Goal: Information Seeking & Learning: Learn about a topic

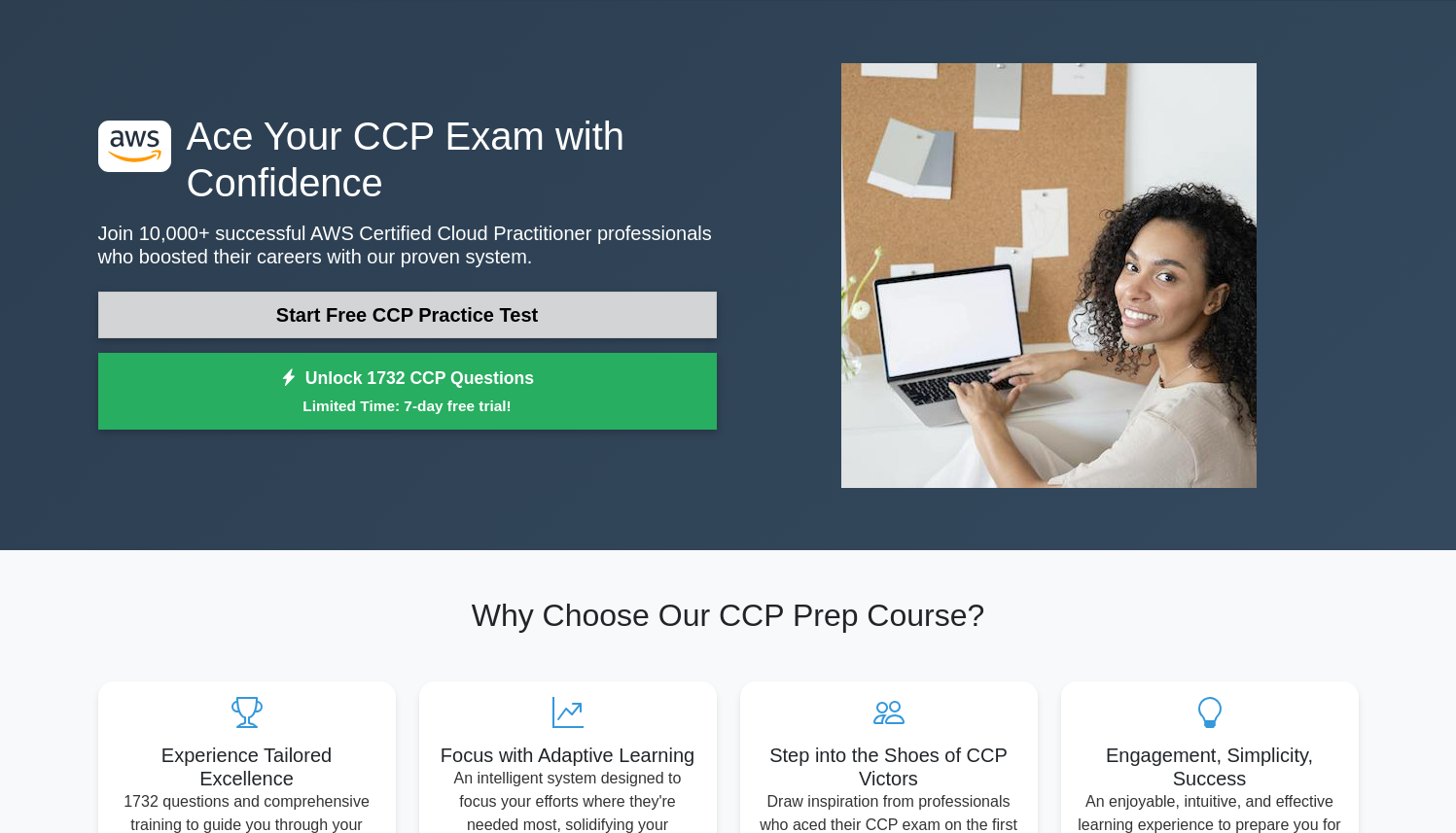
click at [539, 306] on link "Start Free CCP Practice Test" at bounding box center [407, 315] width 619 height 47
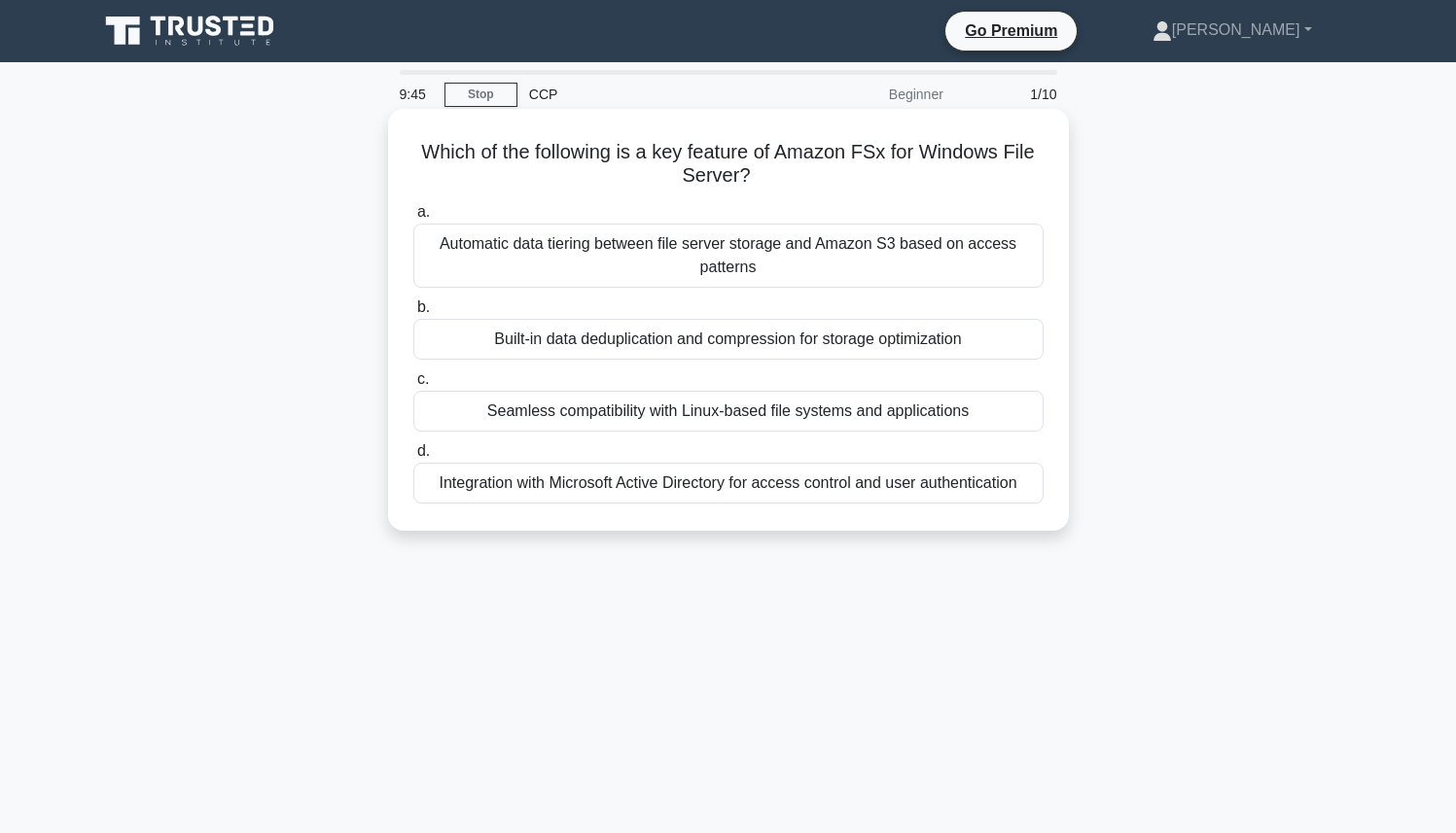
click at [605, 493] on div "Integration with Microsoft Active Directory for access control and user authent…" at bounding box center [728, 483] width 631 height 41
click at [414, 458] on input "d. Integration with Microsoft Active Directory for access control and user auth…" at bounding box center [414, 452] width 0 height 13
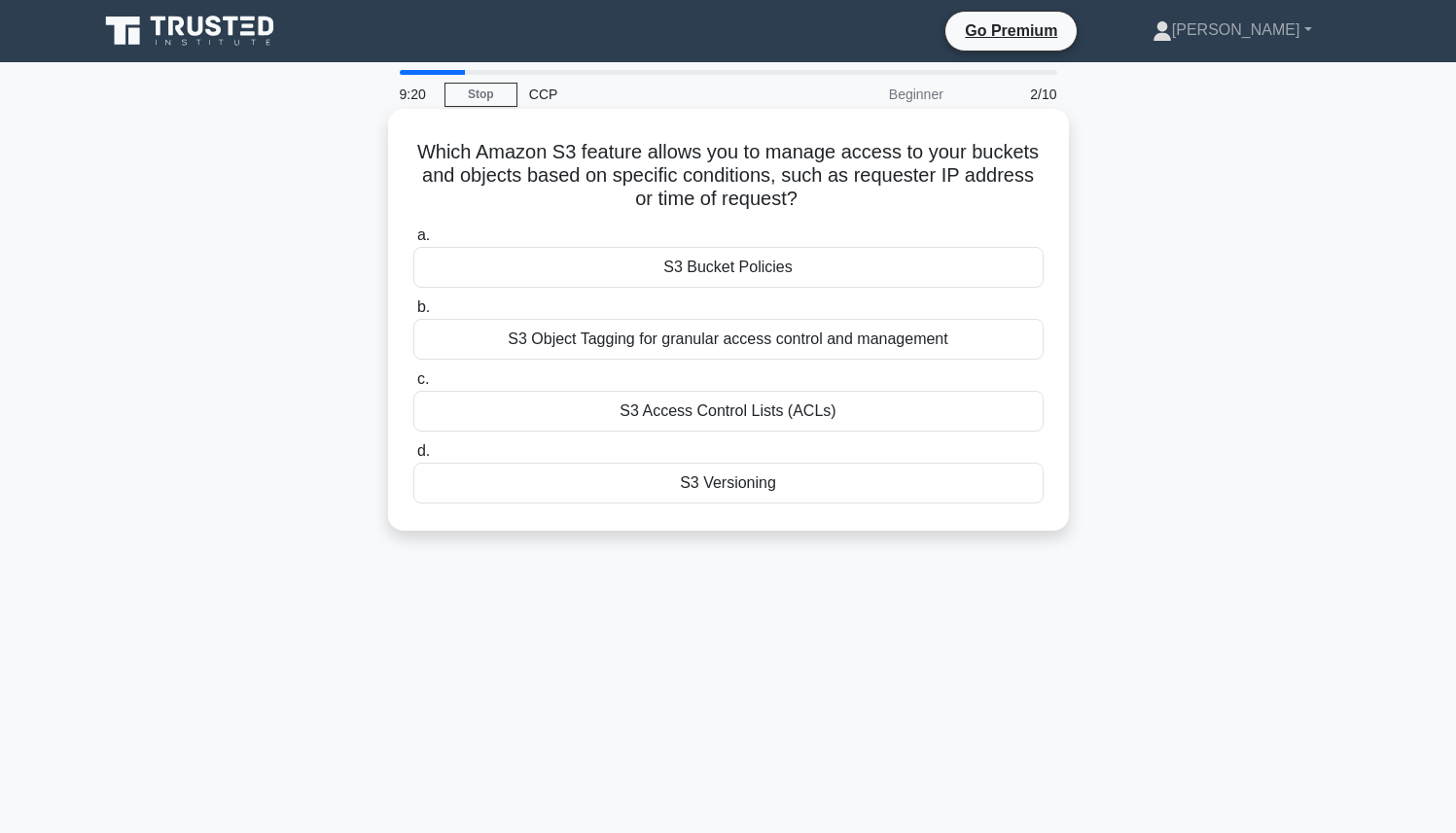
click at [679, 343] on div "S3 Object Tagging for granular access control and management" at bounding box center [728, 339] width 631 height 41
click at [414, 314] on input "b. S3 Object Tagging for granular access control and management" at bounding box center [414, 307] width 0 height 13
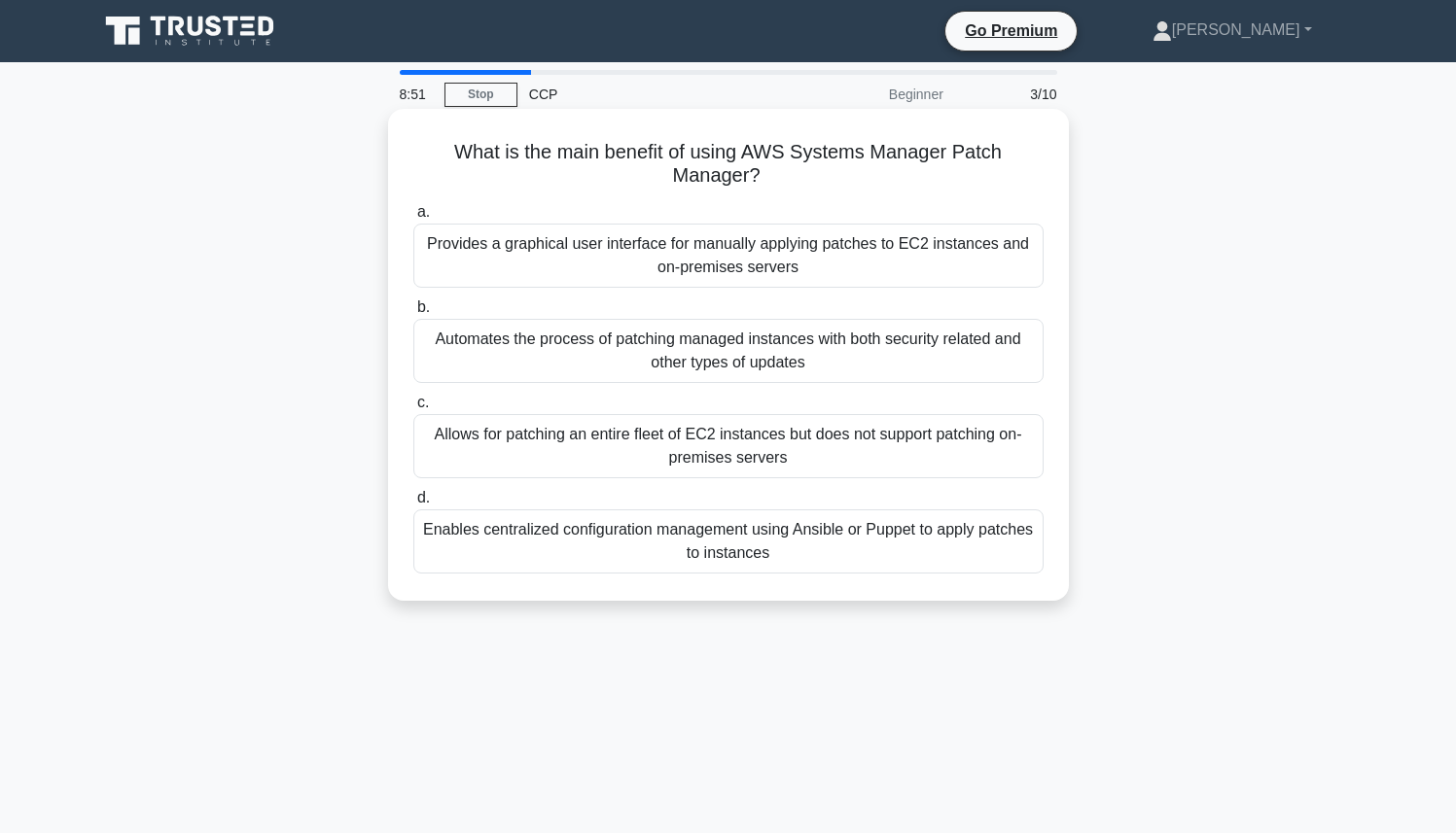
drag, startPoint x: 703, startPoint y: 153, endPoint x: 1017, endPoint y: 177, distance: 314.9
click at [1017, 177] on h5 "What is the main benefit of using AWS Systems Manager Patch Manager? .spinner_0…" at bounding box center [728, 164] width 634 height 49
copy h5 "AWS Systems Manager Patch Manager?"
click at [514, 370] on div "Automates the process of patching managed instances with both security related …" at bounding box center [728, 351] width 631 height 65
click at [414, 314] on input "b. Automates the process of patching managed instances with both security relat…" at bounding box center [414, 307] width 0 height 13
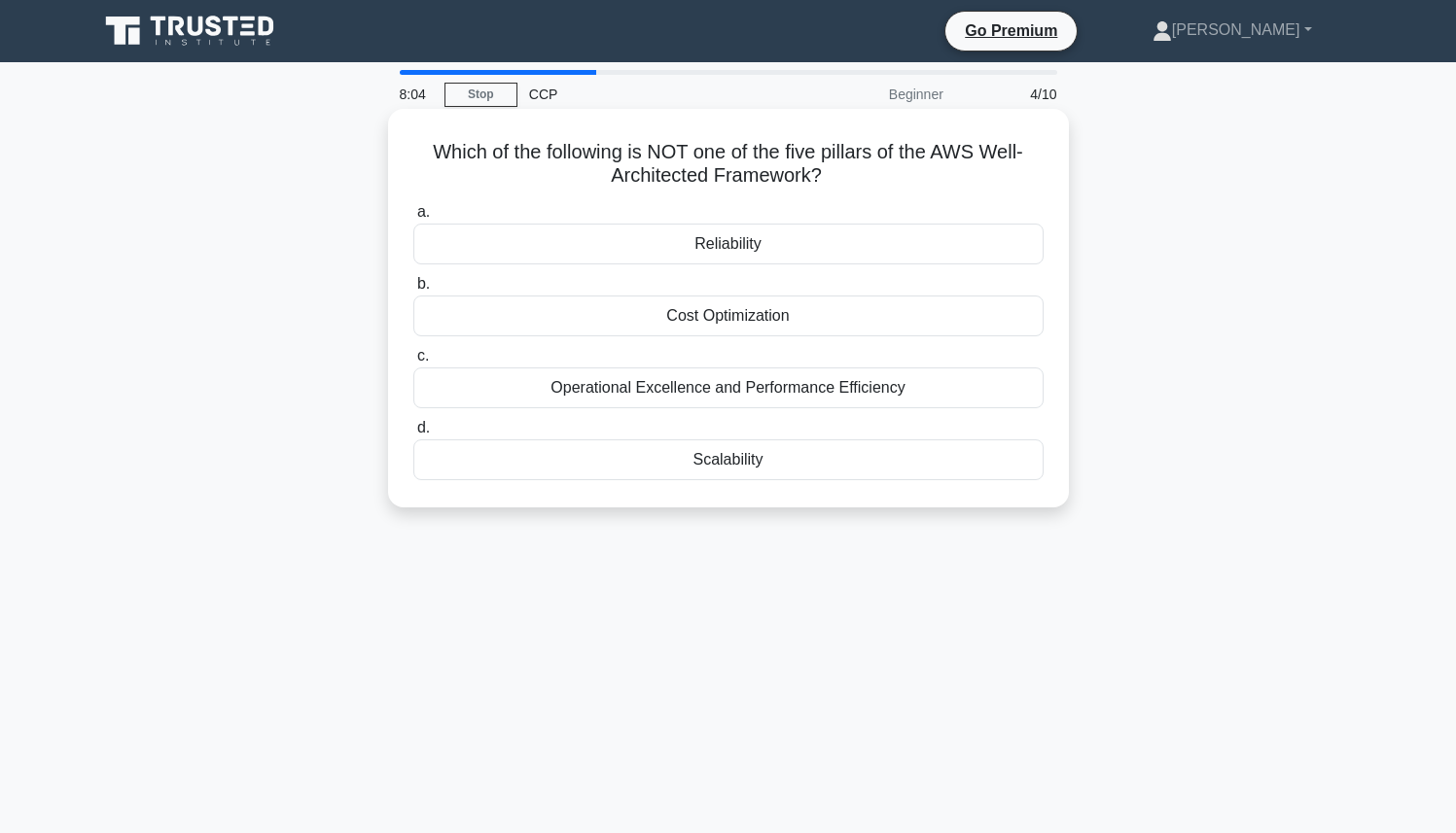
click at [741, 312] on div "Cost Optimization" at bounding box center [728, 316] width 631 height 41
click at [414, 290] on input "b. Cost Optimization" at bounding box center [414, 284] width 0 height 13
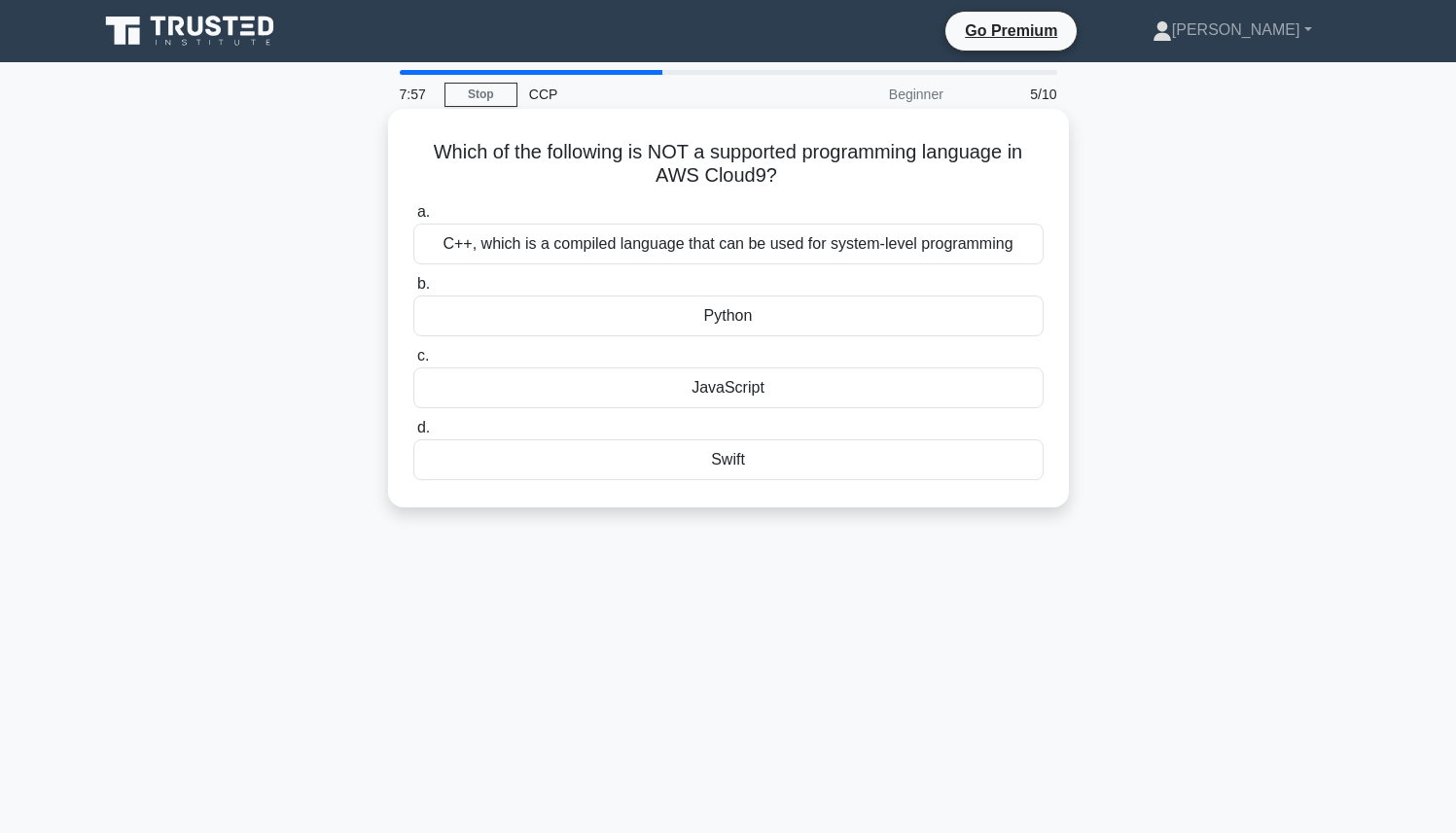
click at [740, 257] on div "C++, which is a compiled language that can be used for system-level programming" at bounding box center [728, 244] width 631 height 41
click at [414, 219] on input "a. C++, which is a compiled language that can be used for system-level programm…" at bounding box center [414, 212] width 0 height 13
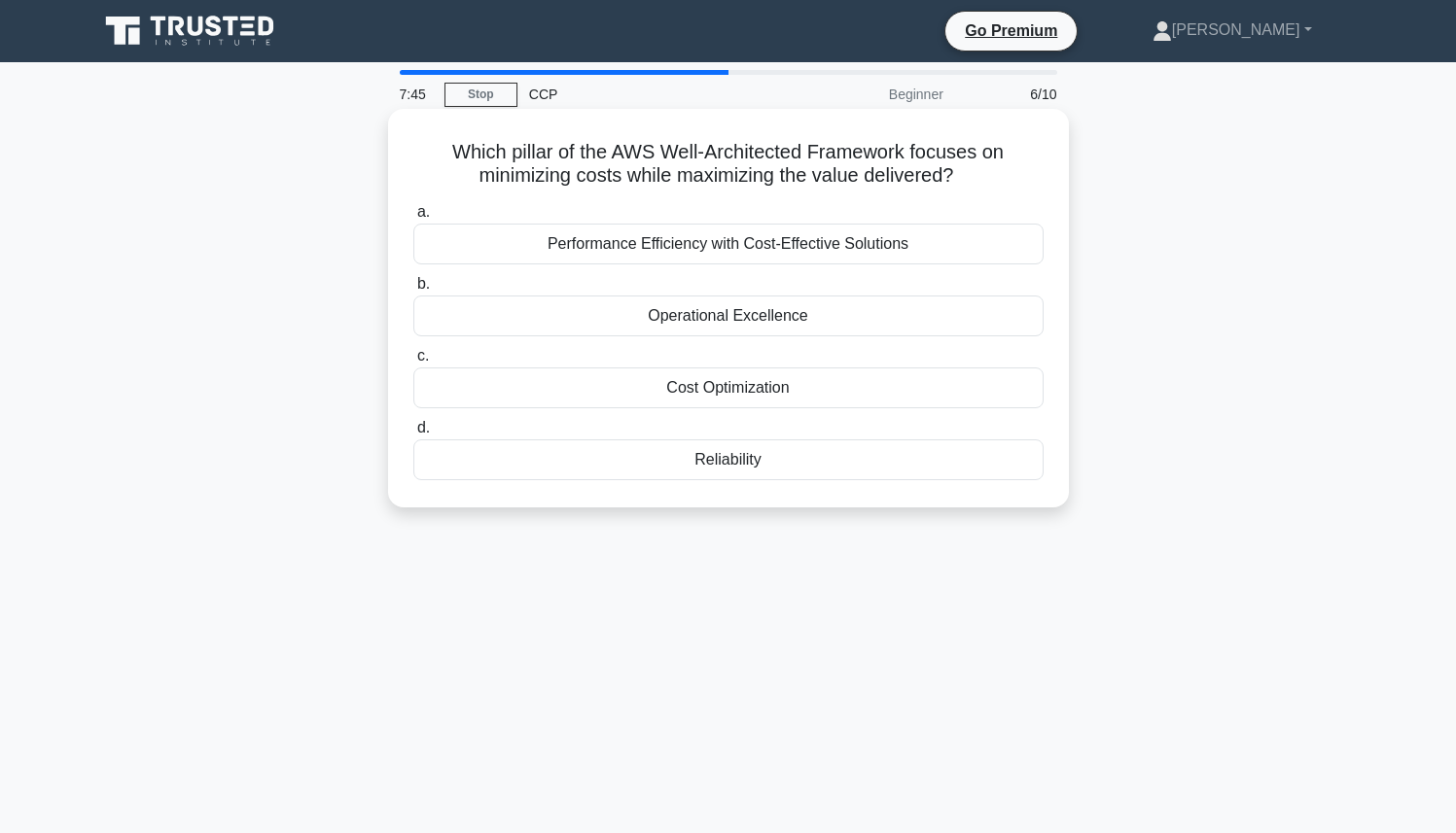
click at [751, 251] on div "Performance Efficiency with Cost-Effective Solutions" at bounding box center [728, 244] width 631 height 41
click at [414, 219] on input "a. Performance Efficiency with Cost-Effective Solutions" at bounding box center [414, 212] width 0 height 13
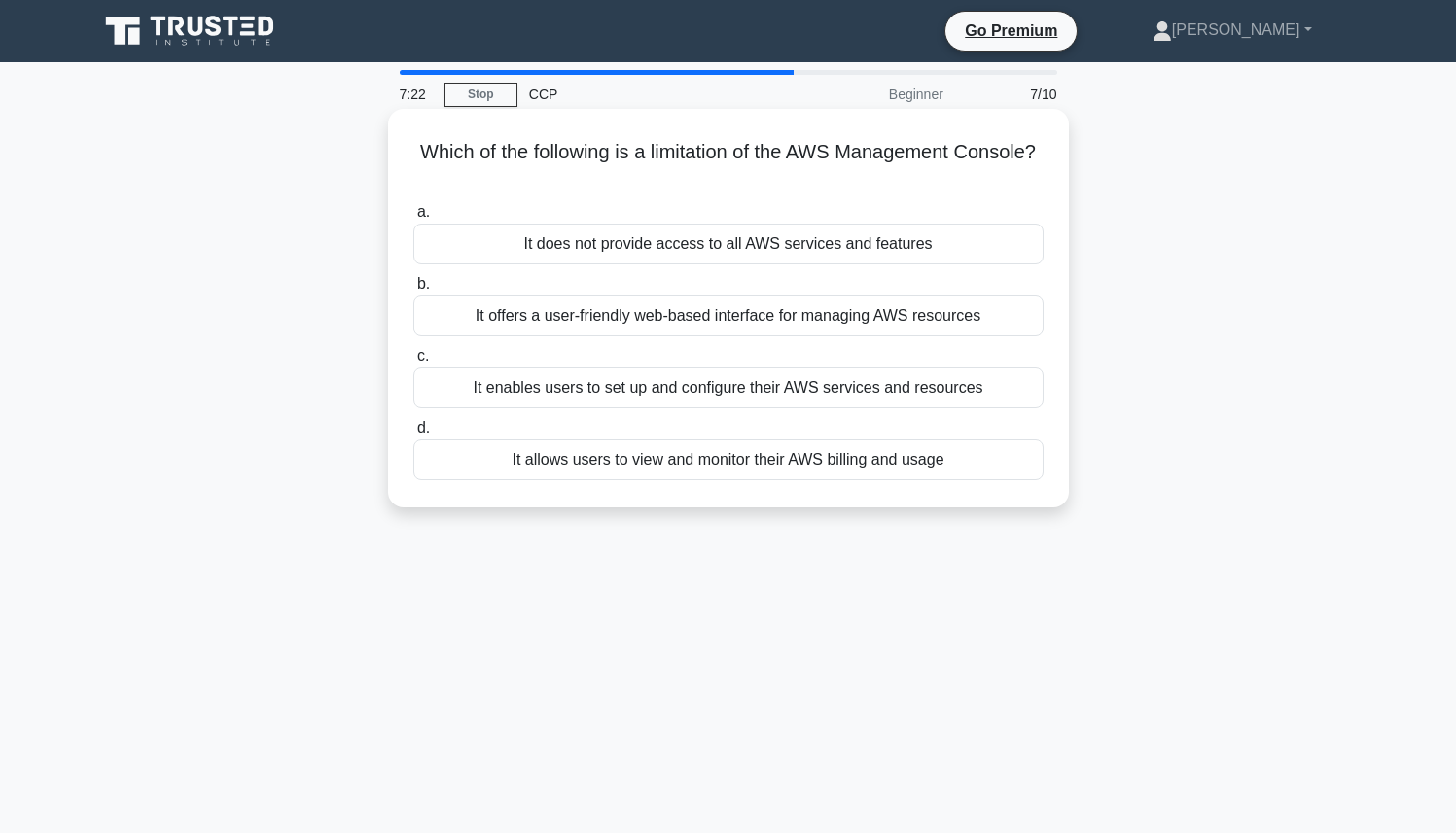
click at [762, 255] on div "It does not provide access to all AWS services and features" at bounding box center [728, 244] width 631 height 41
click at [414, 219] on input "a. It does not provide access to all AWS services and features" at bounding box center [414, 212] width 0 height 13
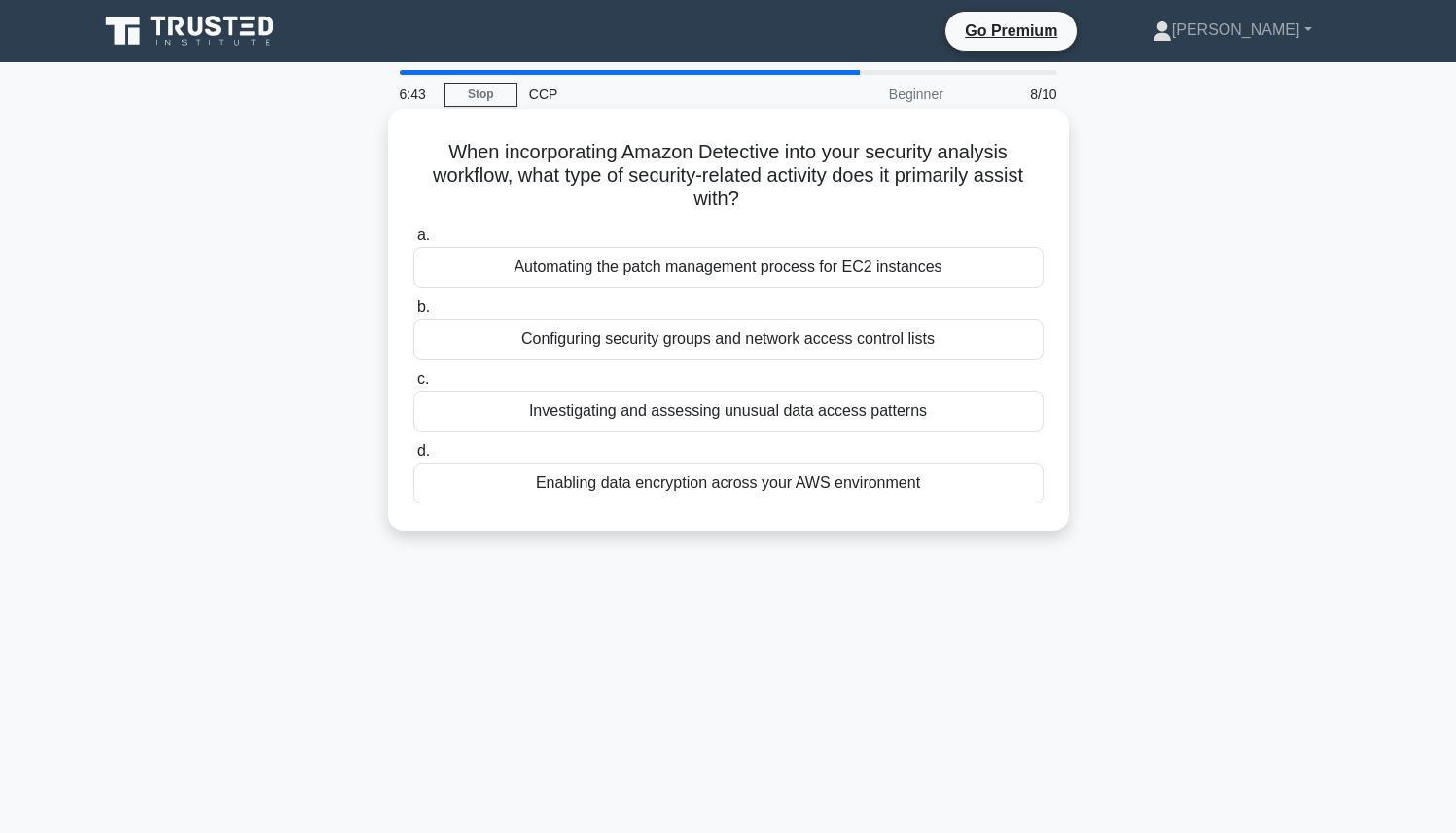
click at [559, 410] on div "Investigating and assessing unusual data access patterns" at bounding box center [728, 412] width 631 height 41
click at [414, 386] on input "c. Investigating and assessing unusual data access patterns" at bounding box center [414, 379] width 0 height 13
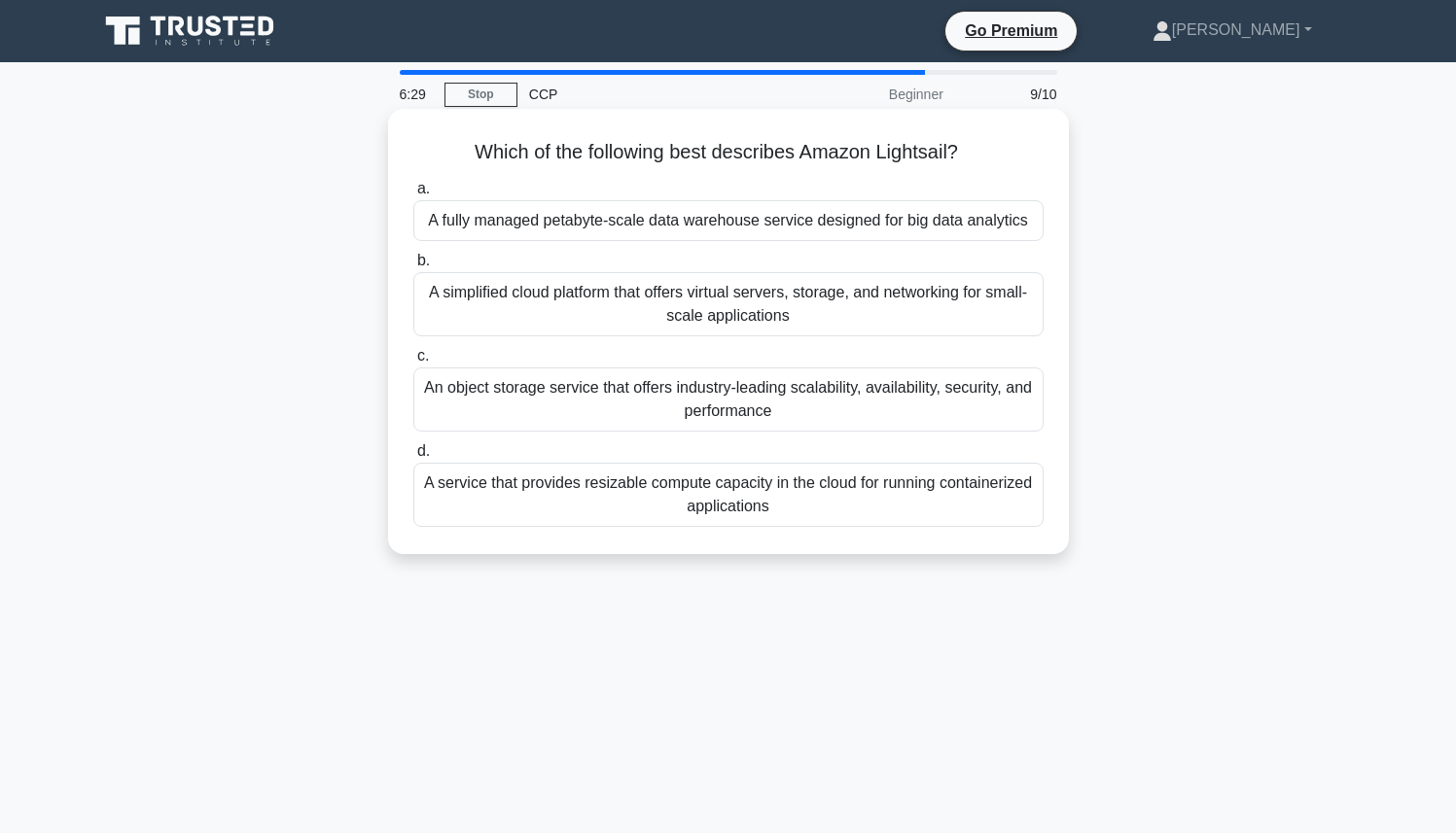
click at [639, 228] on div "A fully managed petabyte-scale data warehouse service designed for big data ana…" at bounding box center [728, 221] width 631 height 41
click at [414, 196] on input "a. A fully managed petabyte-scale data warehouse service designed for big data …" at bounding box center [414, 189] width 0 height 13
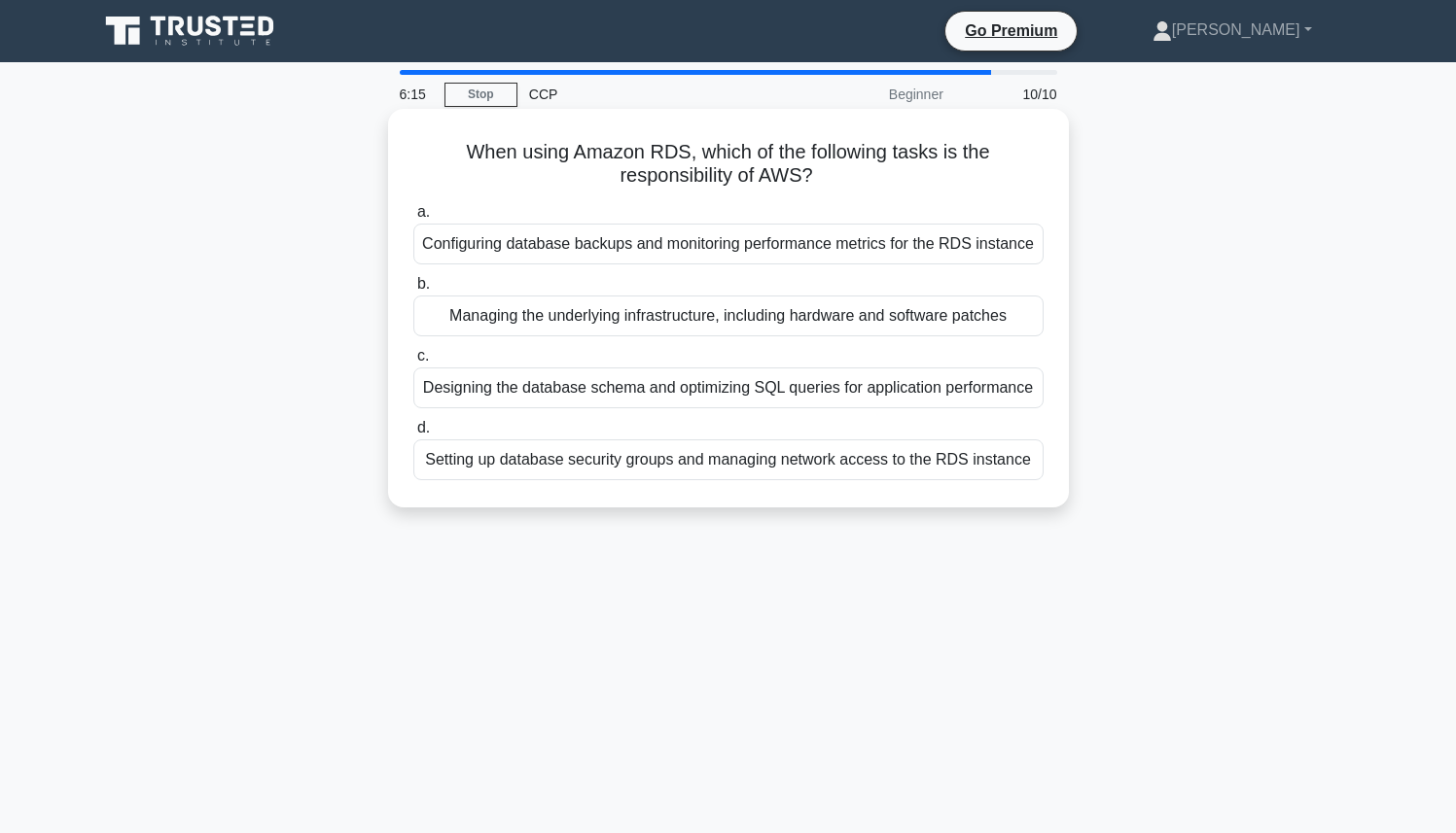
click at [586, 315] on div "Managing the underlying infrastructure, including hardware and software patches" at bounding box center [728, 316] width 631 height 41
click at [414, 290] on input "b. Managing the underlying infrastructure, including hardware and software patc…" at bounding box center [414, 284] width 0 height 13
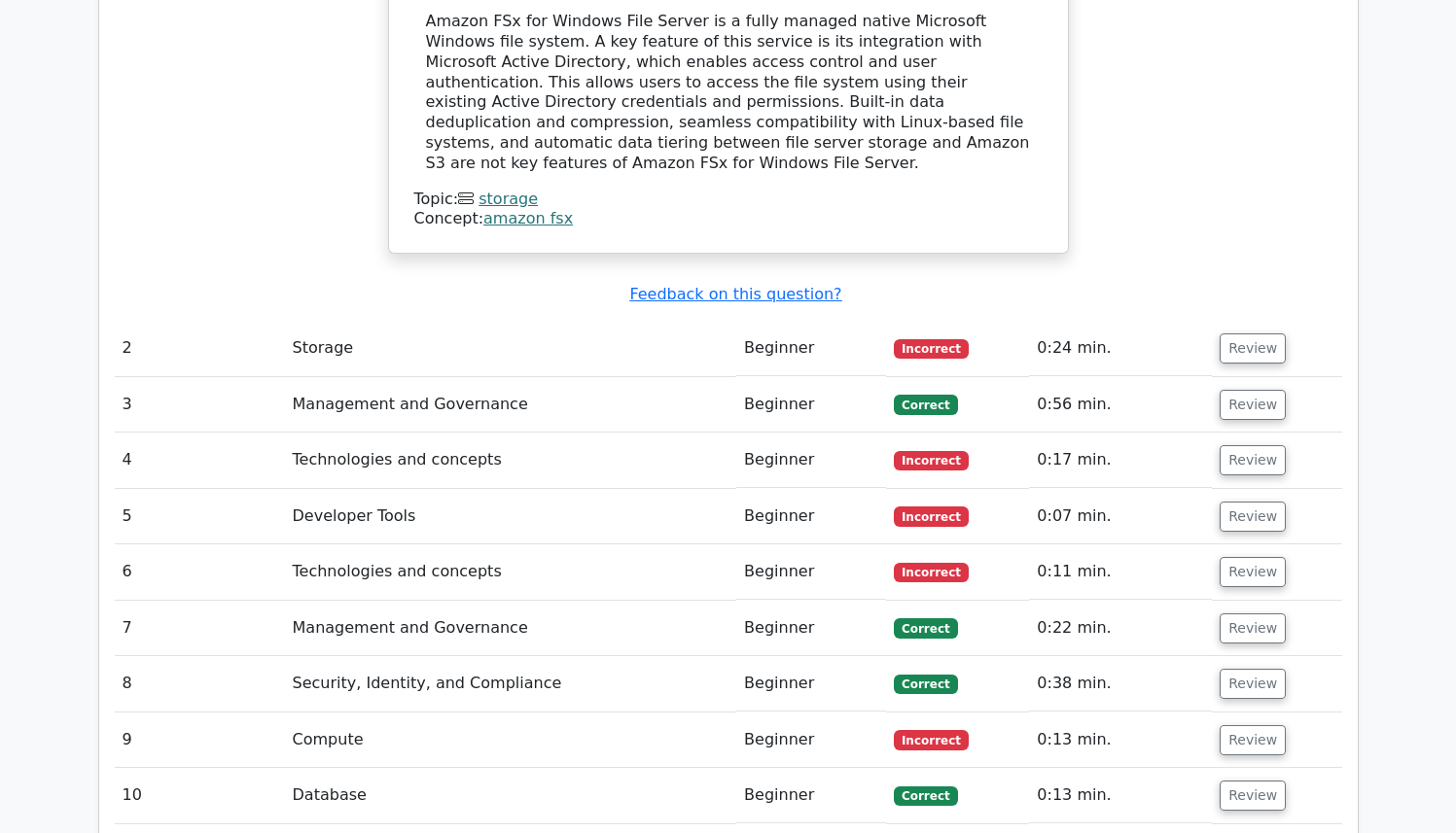
scroll to position [2153, 0]
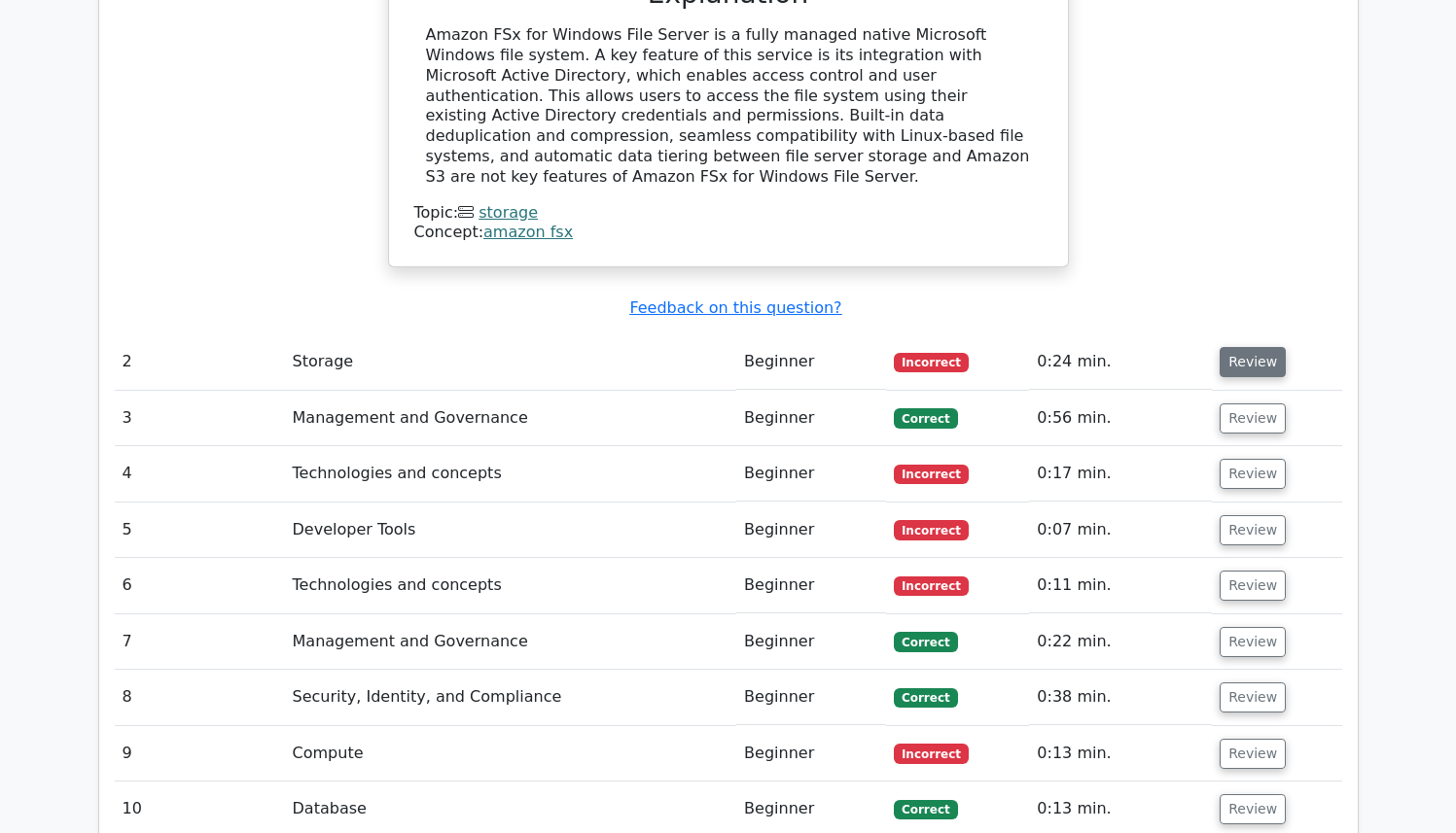
click at [1229, 347] on button "Review" at bounding box center [1253, 362] width 66 height 30
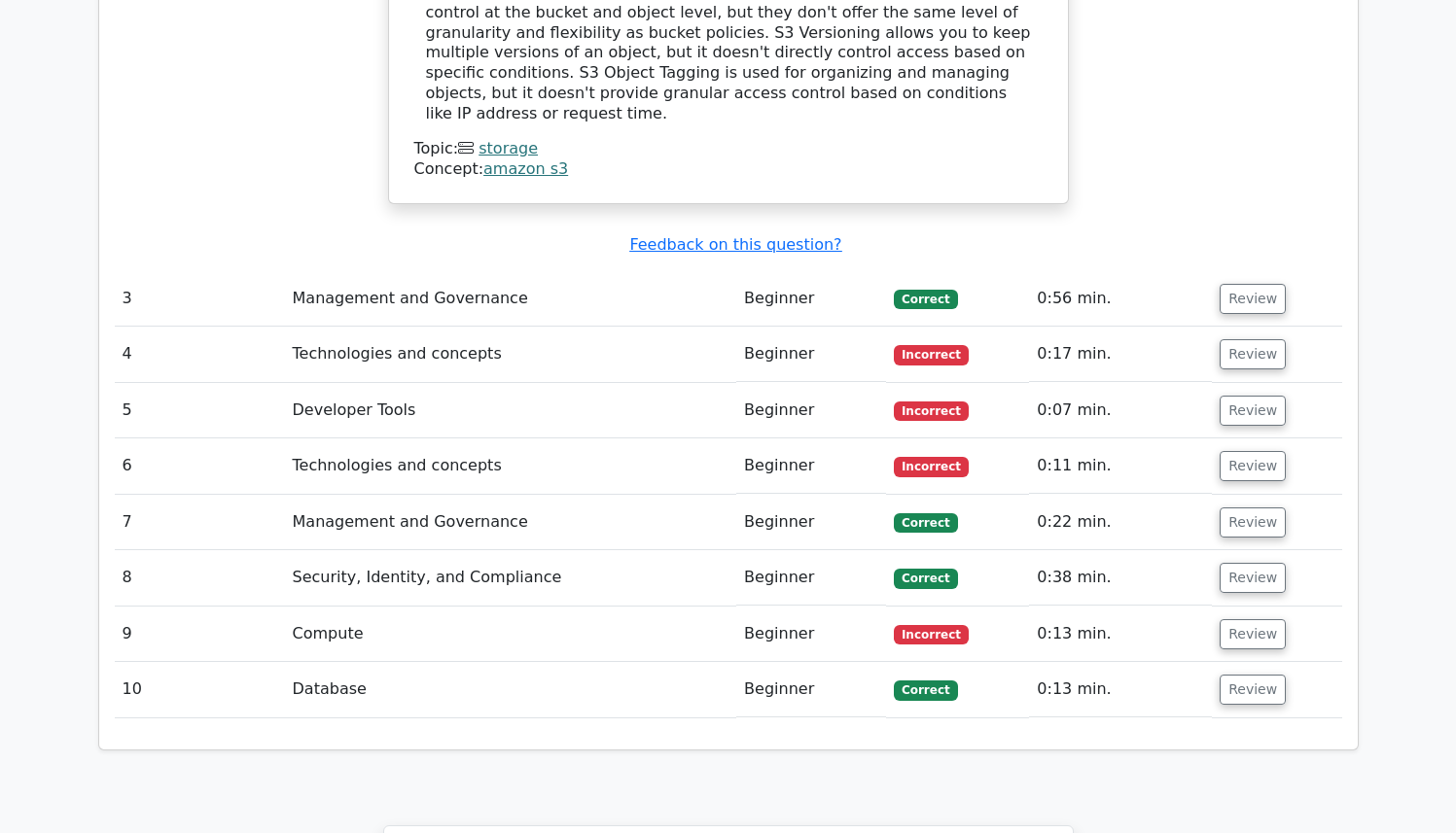
scroll to position [3071, 0]
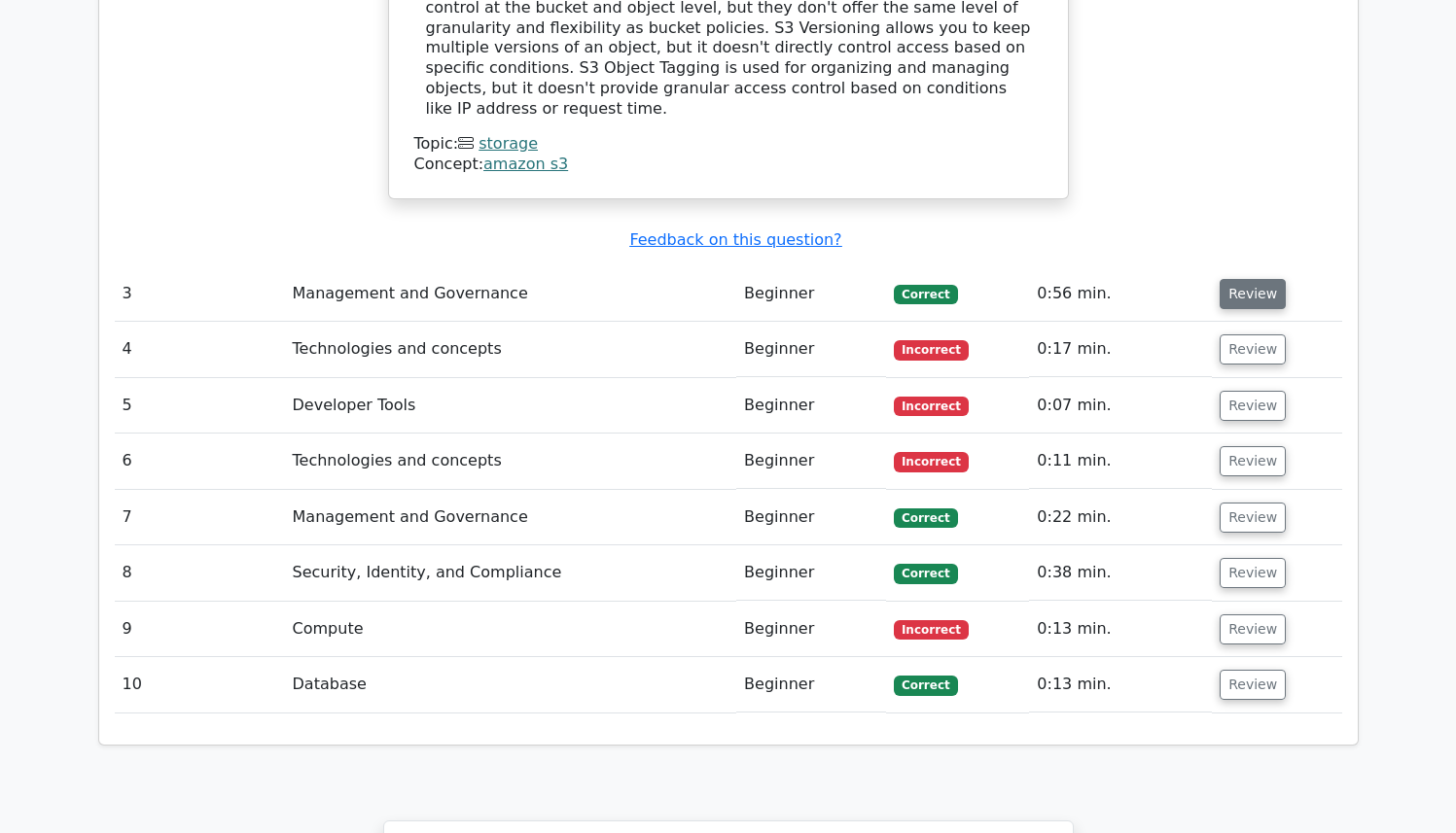
click at [1262, 279] on button "Review" at bounding box center [1253, 293] width 66 height 30
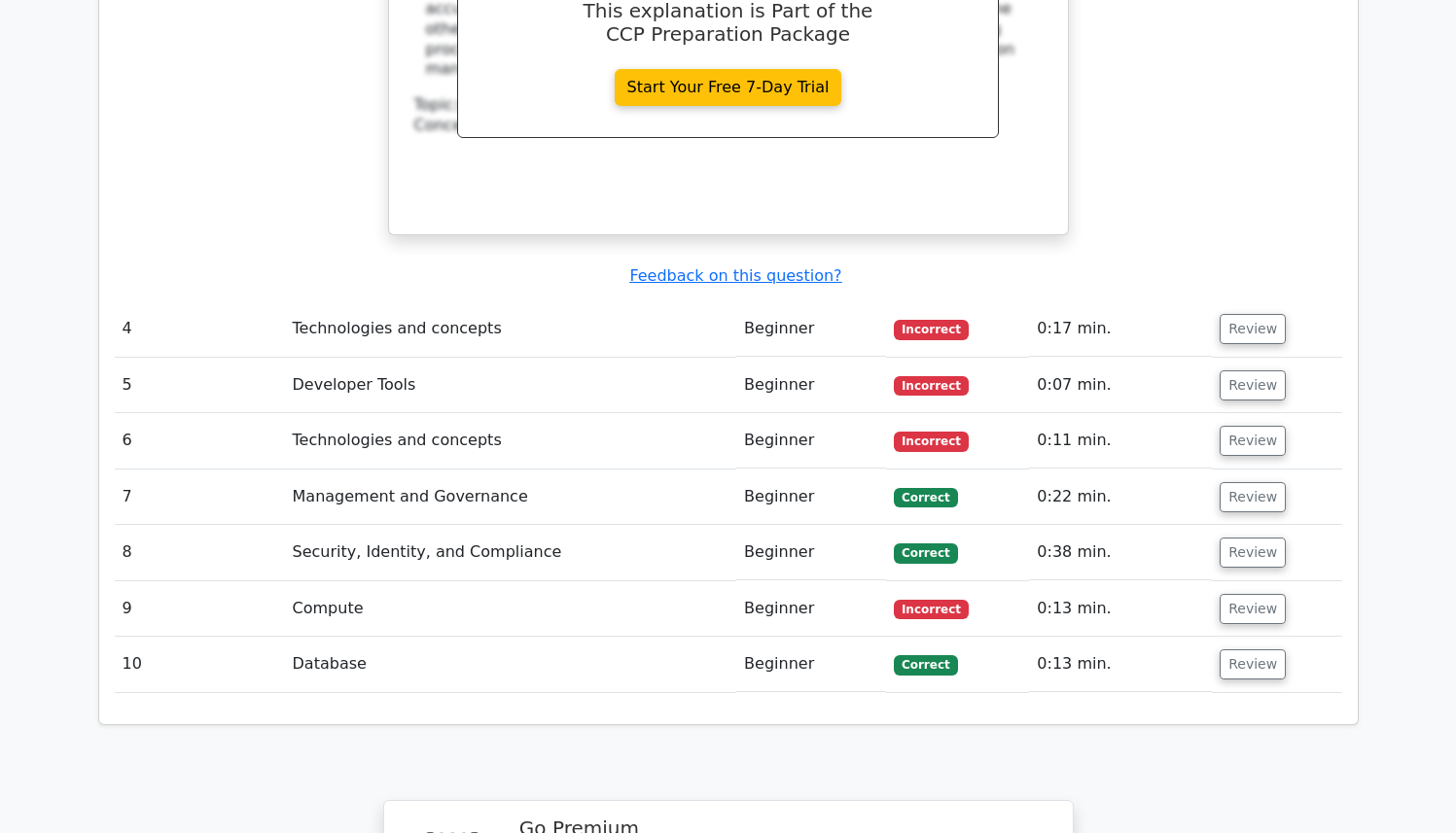
scroll to position [3969, 0]
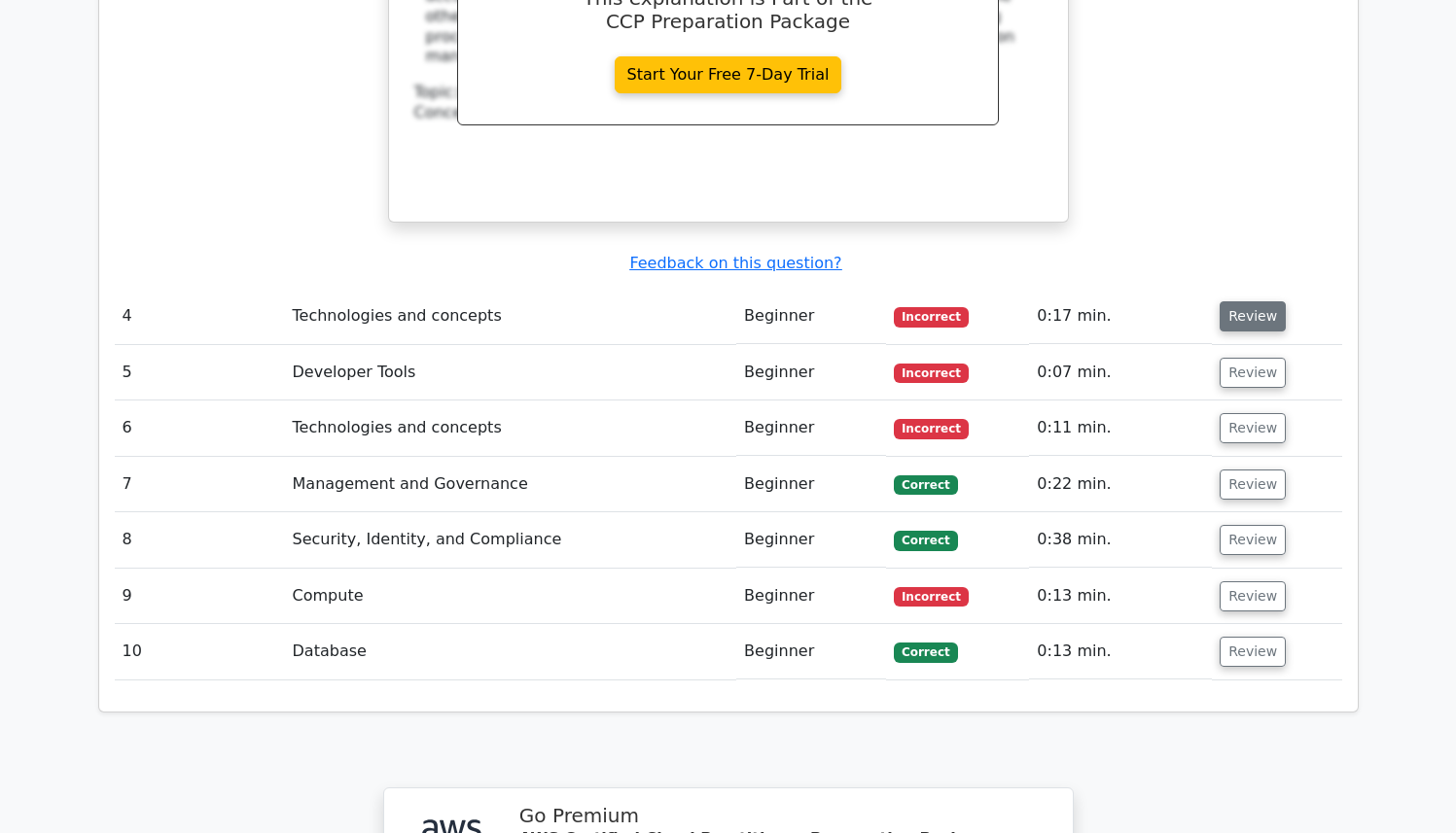
click at [1257, 301] on button "Review" at bounding box center [1253, 316] width 66 height 30
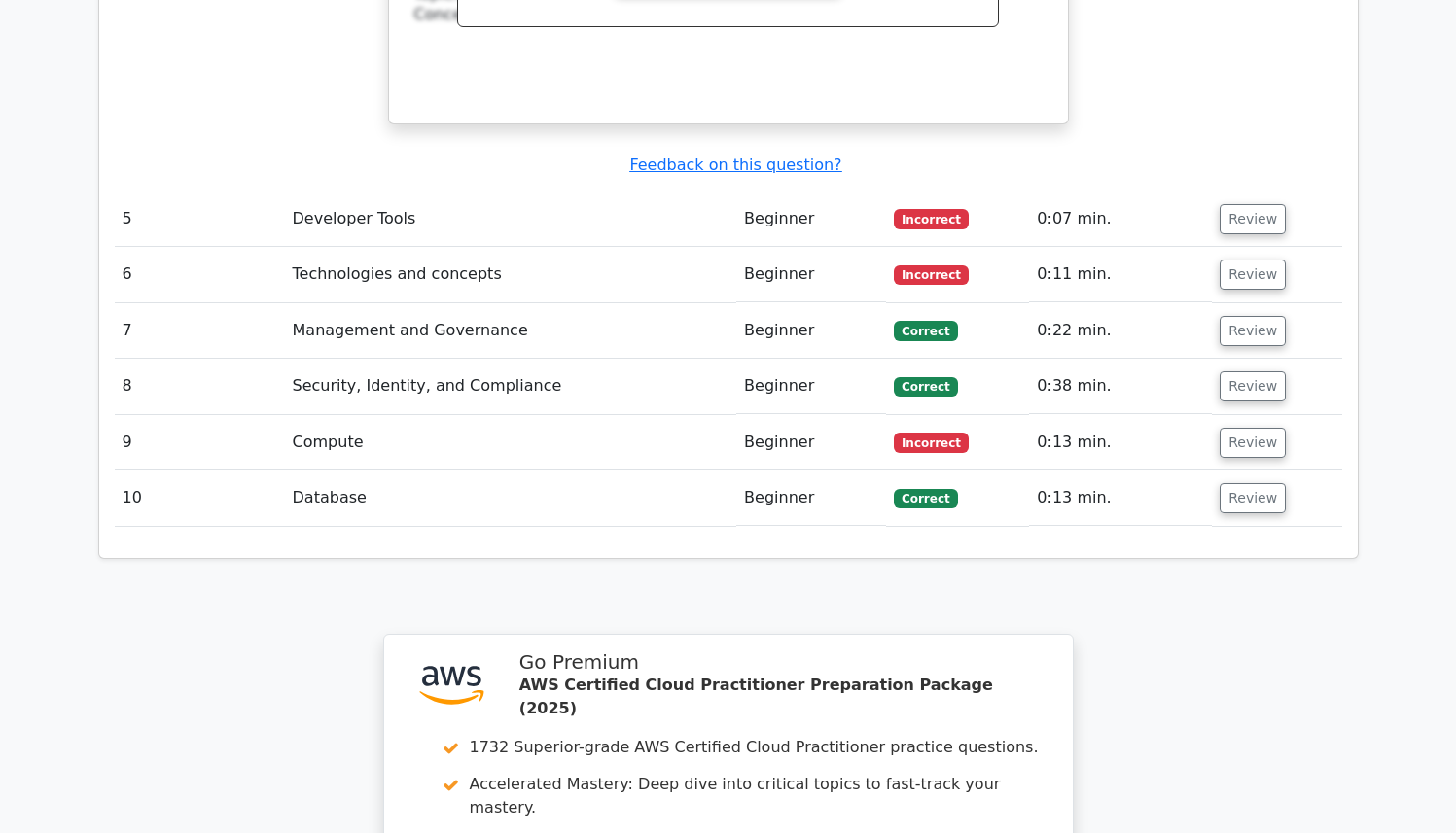
scroll to position [4923, 0]
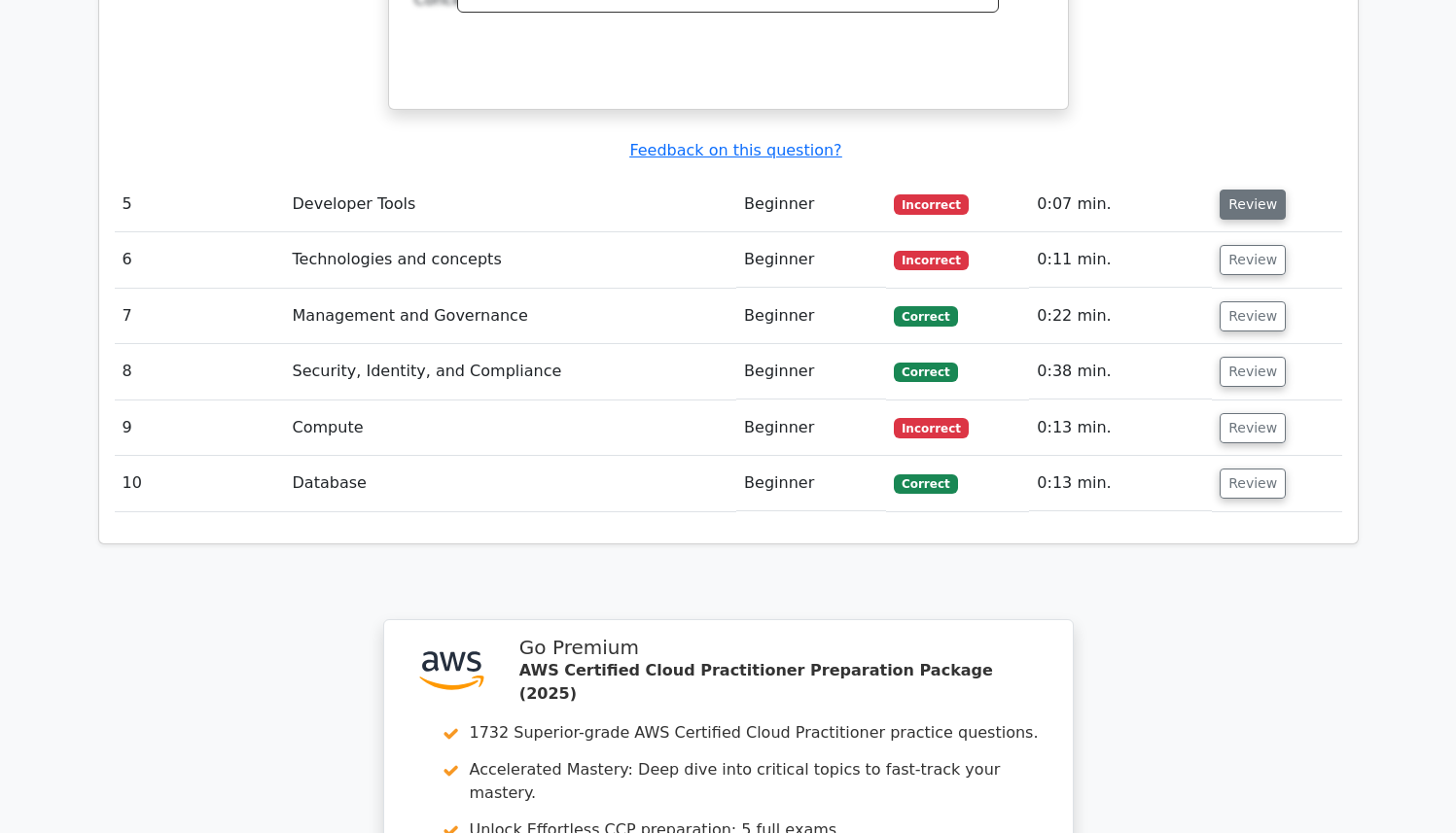
click at [1257, 190] on button "Review" at bounding box center [1253, 204] width 66 height 30
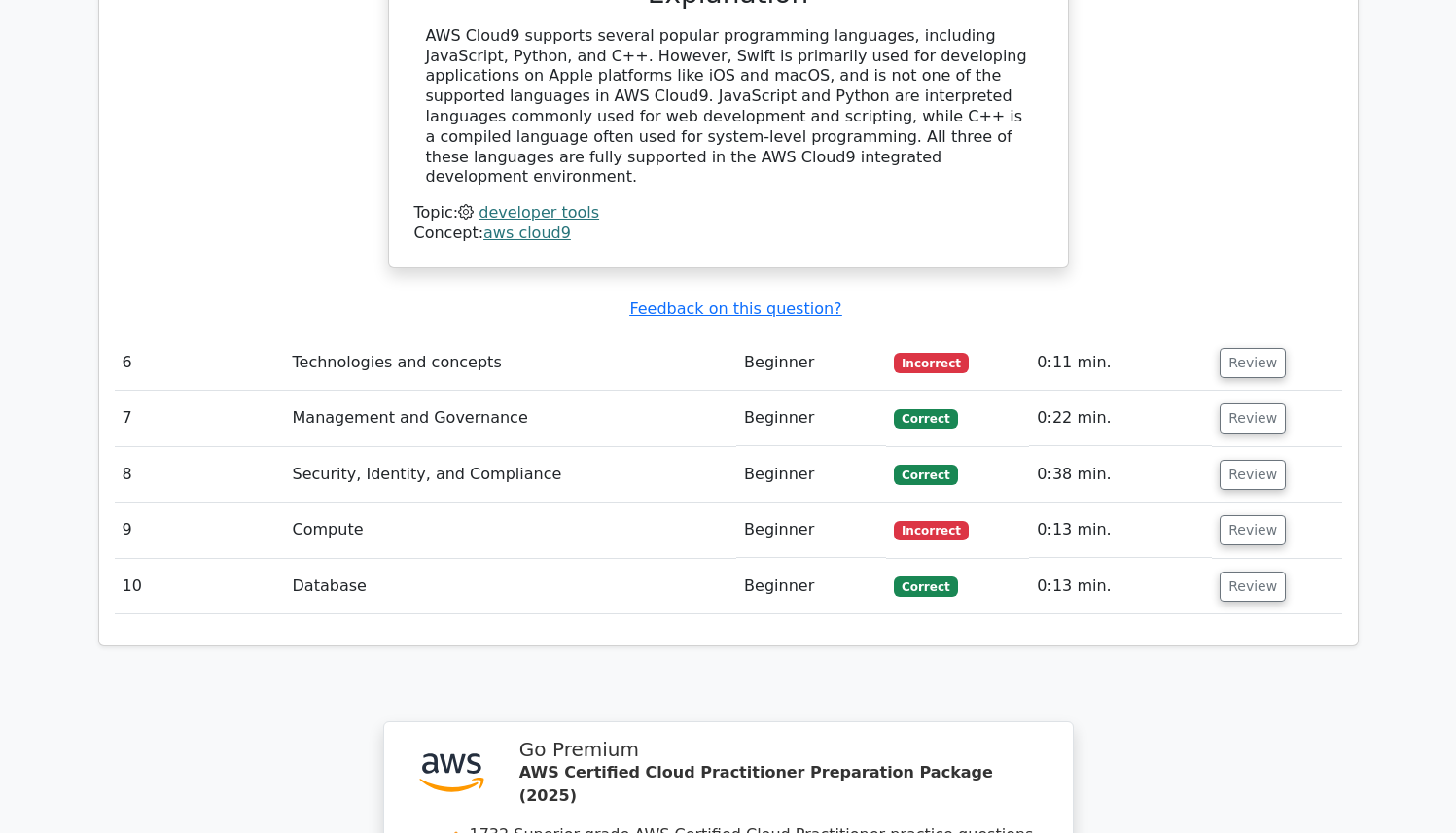
scroll to position [5627, 0]
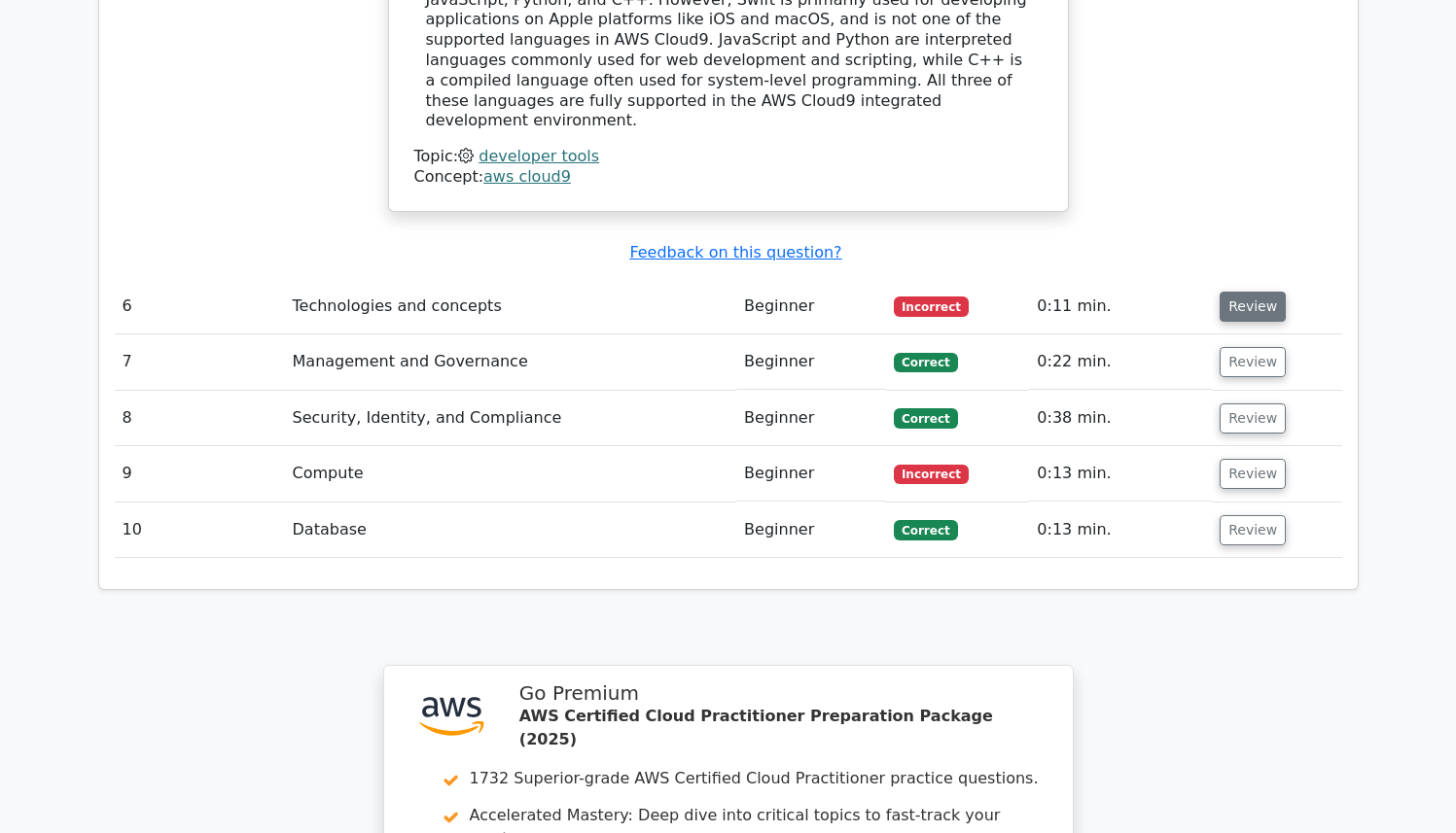
click at [1246, 291] on button "Review" at bounding box center [1253, 306] width 66 height 30
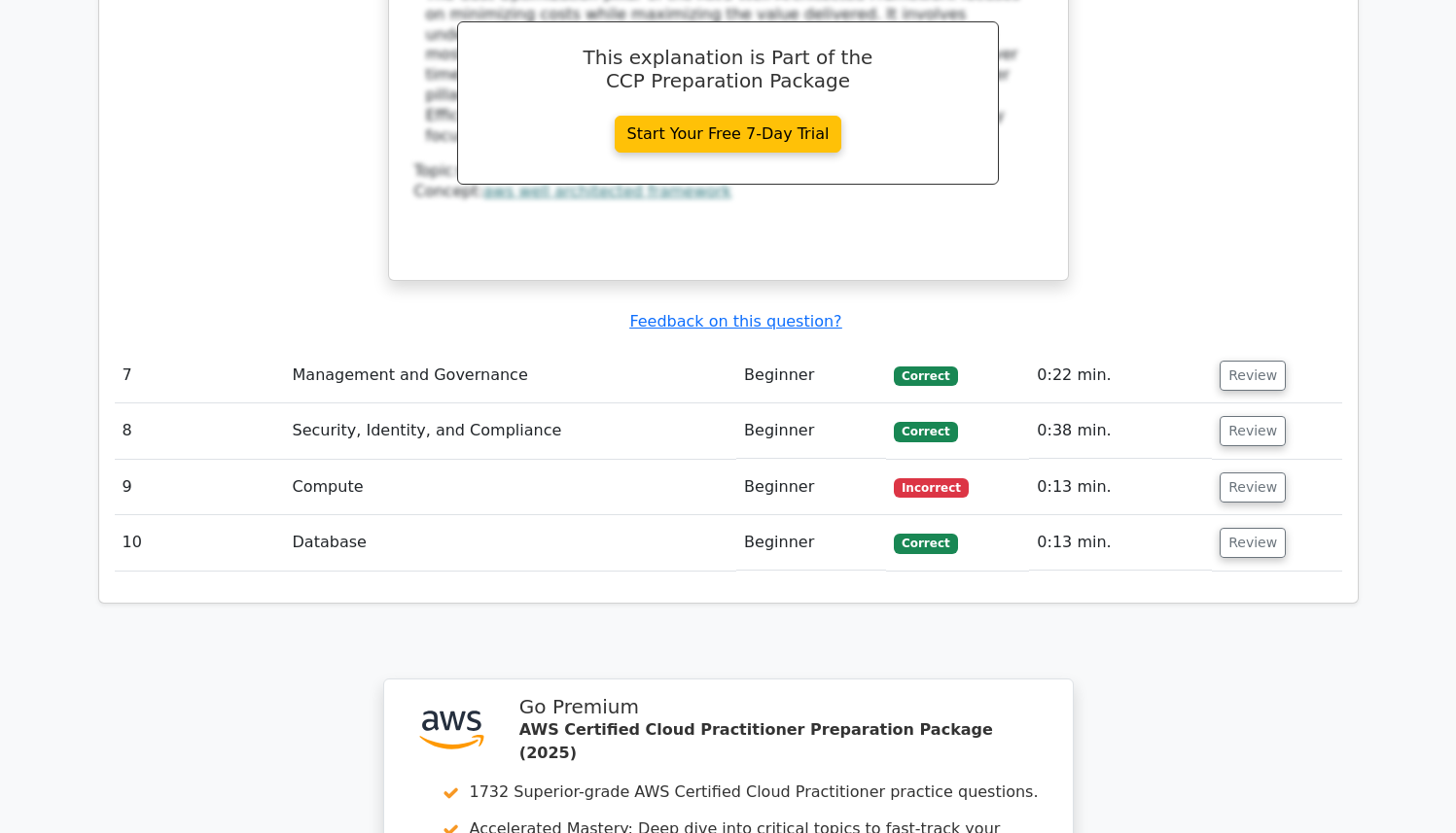
scroll to position [6410, 0]
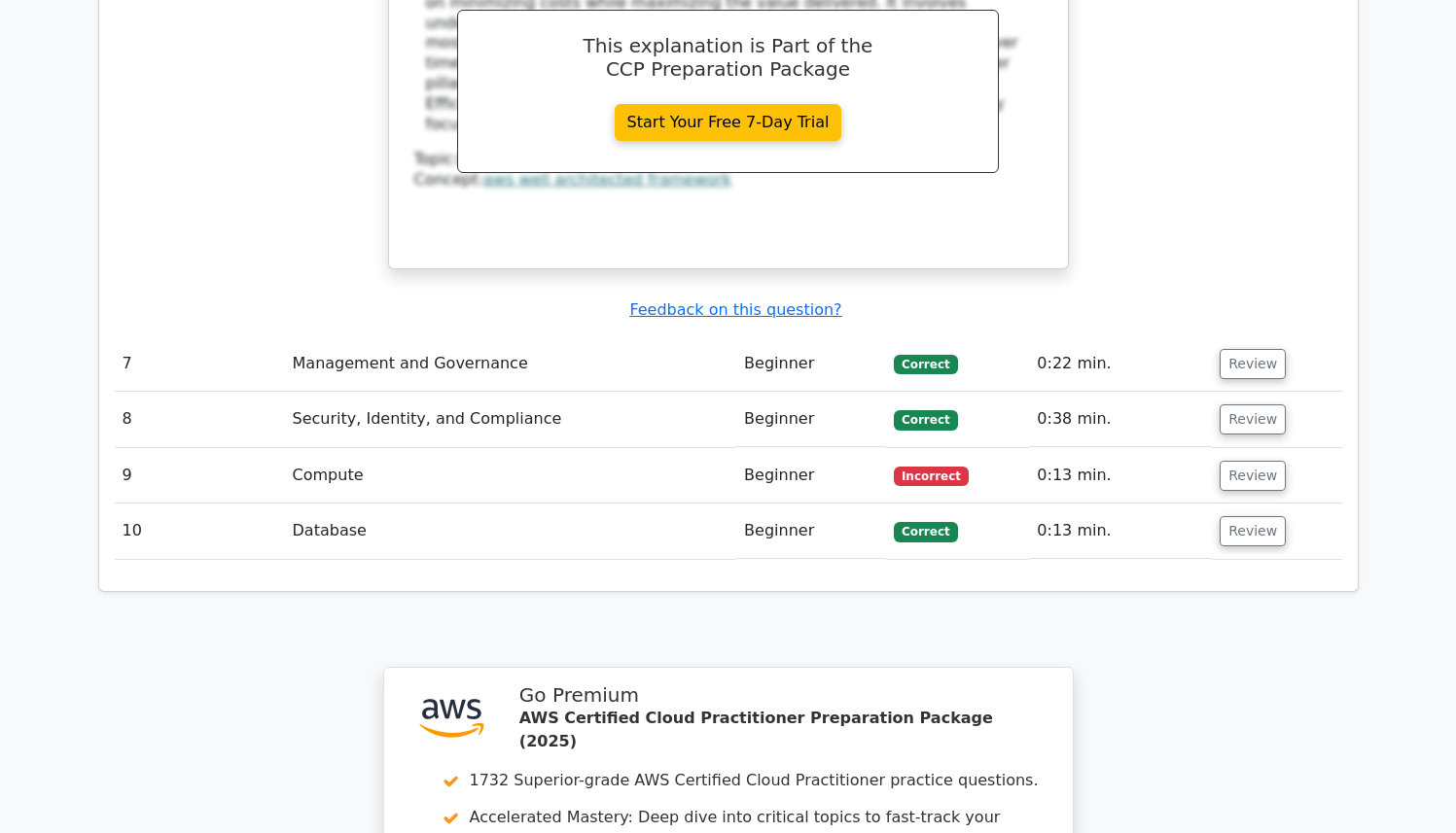
click at [1245, 336] on td "Review" at bounding box center [1276, 364] width 129 height 56
click at [1243, 349] on button "Review" at bounding box center [1253, 364] width 66 height 30
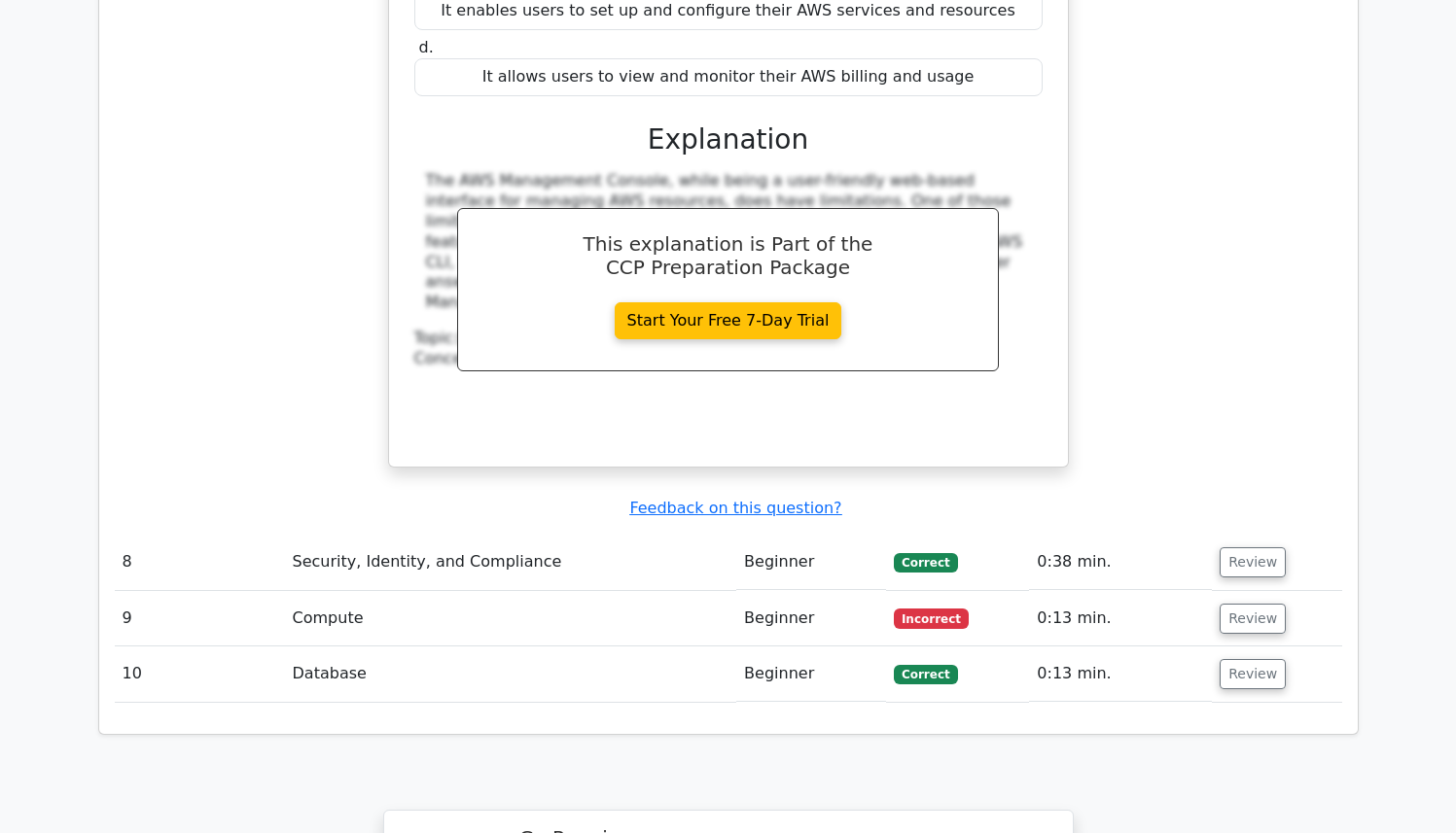
scroll to position [7092, 0]
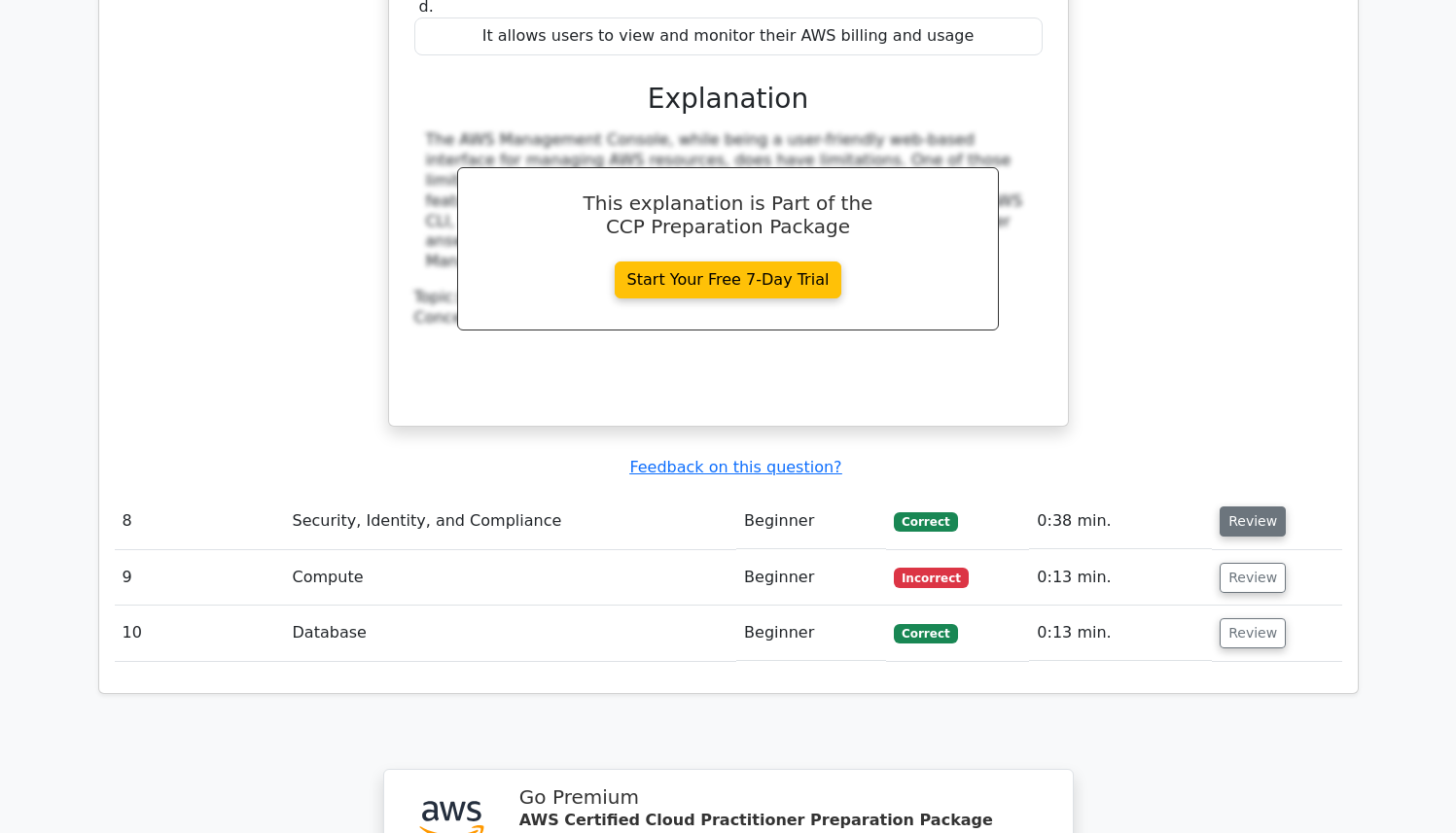
click at [1227, 506] on button "Review" at bounding box center [1253, 521] width 66 height 30
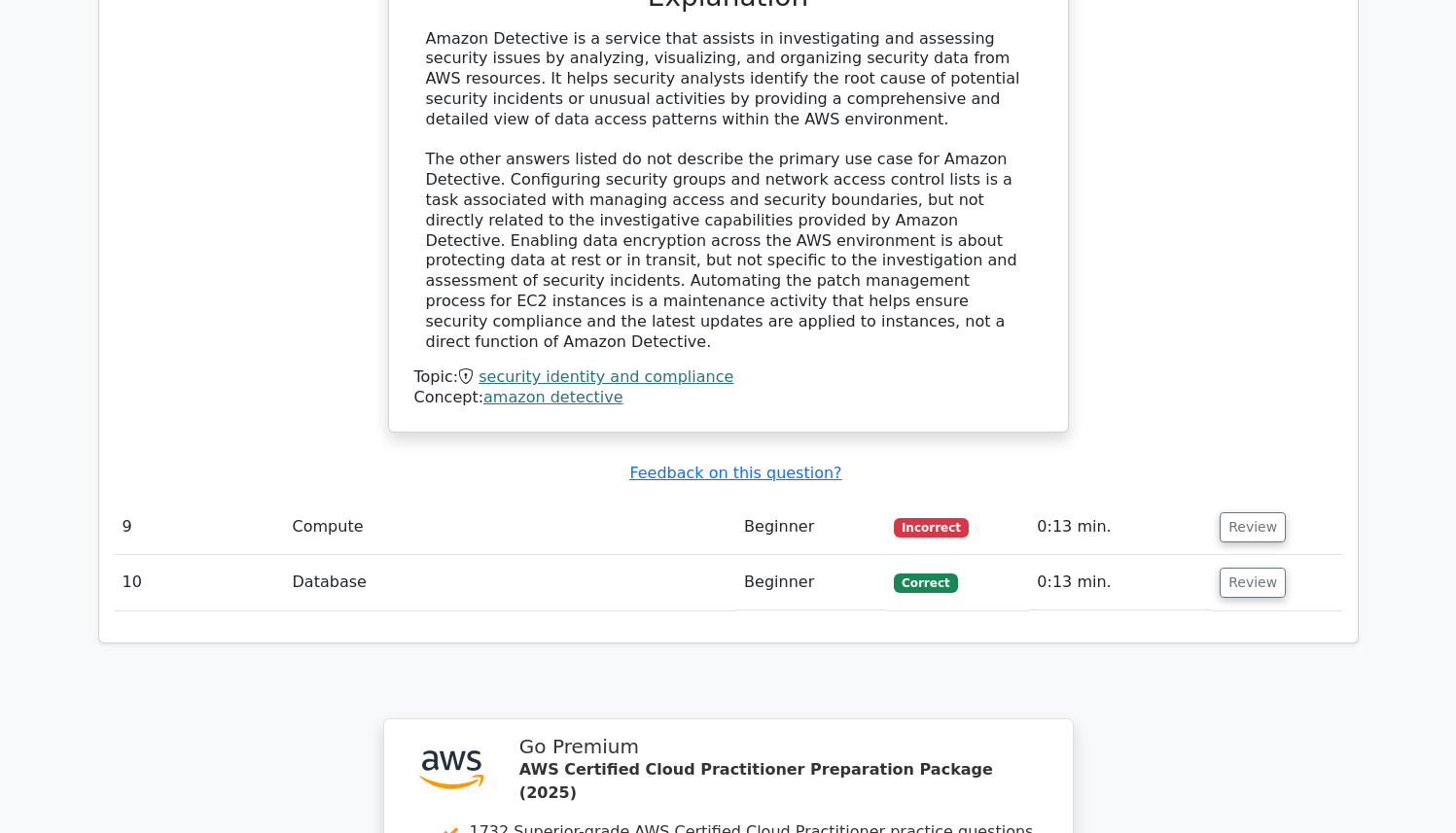
scroll to position [8058, 0]
click at [1235, 499] on td "Review" at bounding box center [1276, 526] width 129 height 56
click at [1232, 511] on button "Review" at bounding box center [1253, 526] width 66 height 30
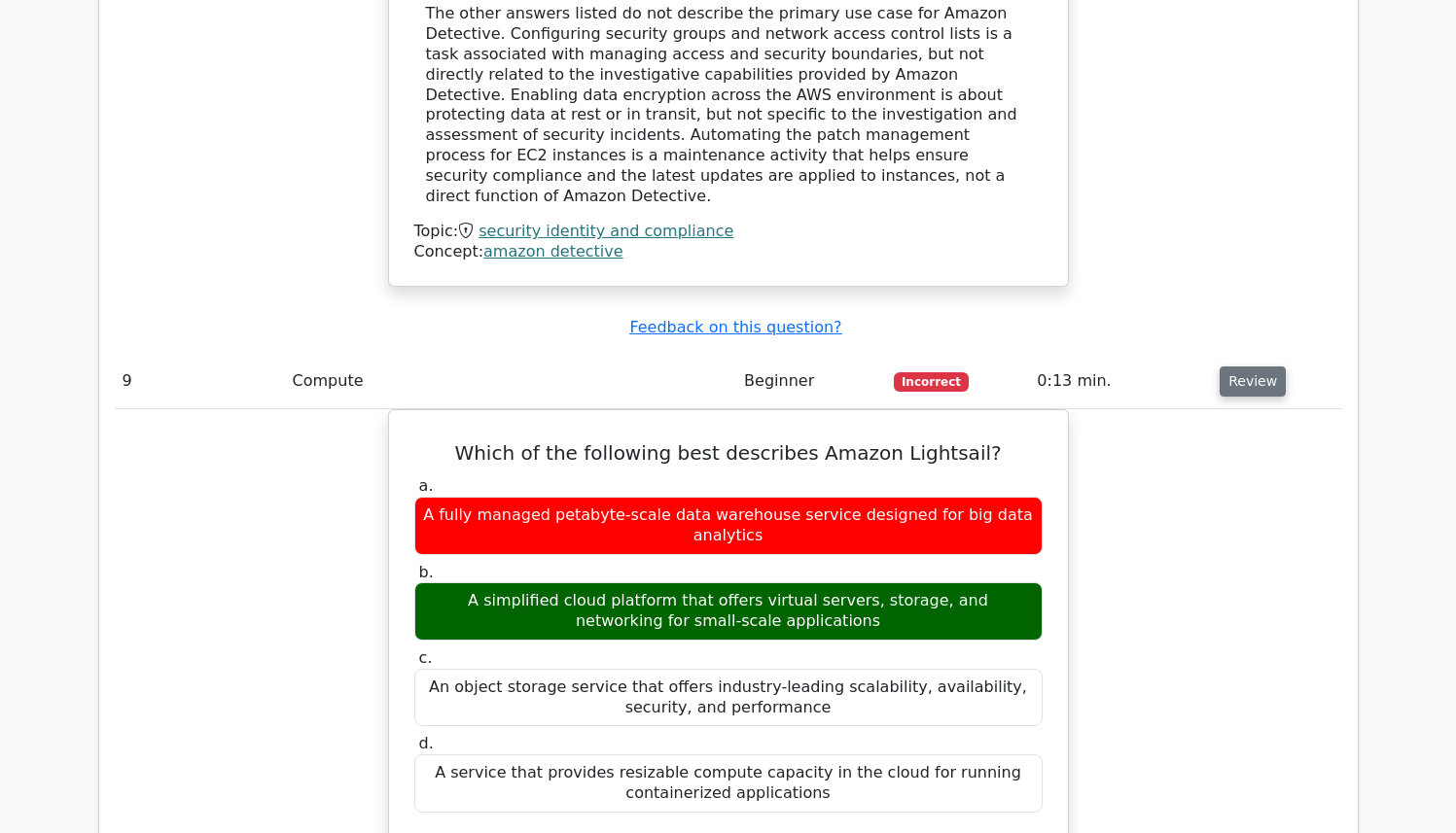
scroll to position [8209, 0]
